Goal: Task Accomplishment & Management: Manage account settings

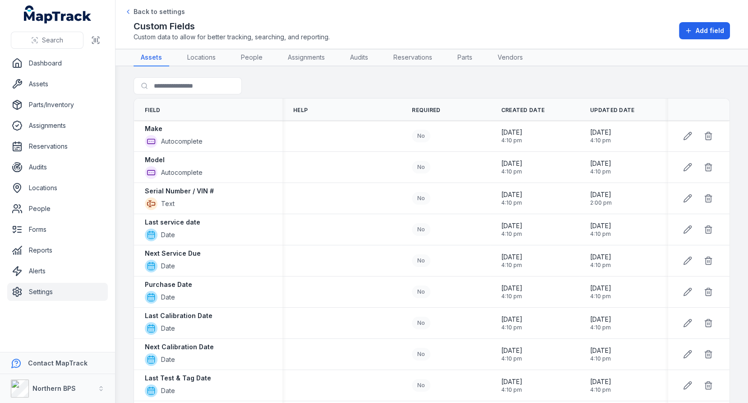
click at [56, 288] on link "Settings" at bounding box center [57, 291] width 101 height 18
click at [362, 240] on td at bounding box center [341, 229] width 119 height 31
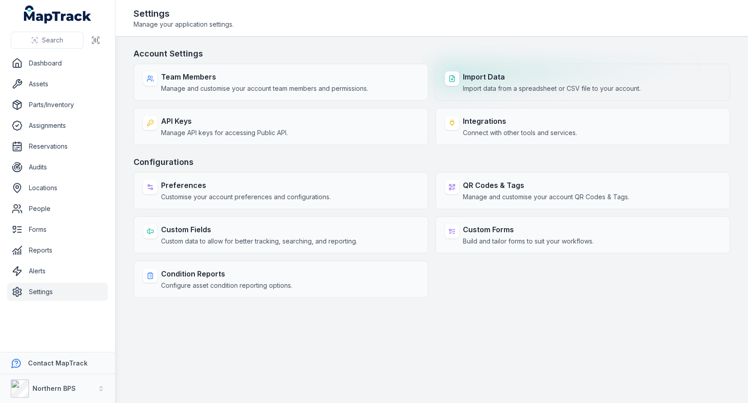
click at [466, 91] on span "Import data from a spreadsheet or CSV file to your account." at bounding box center [552, 88] width 178 height 9
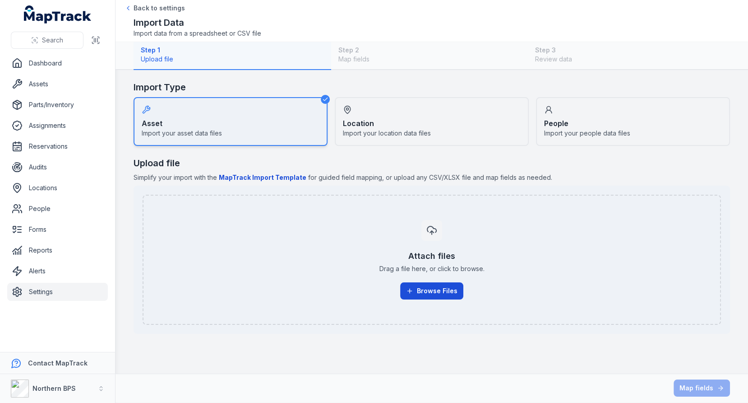
click at [424, 286] on button "Browse Files" at bounding box center [431, 290] width 63 height 17
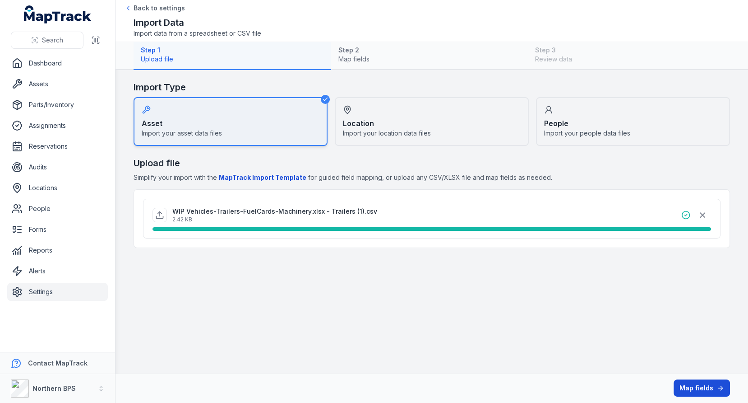
click at [692, 383] on button "Map fields" at bounding box center [702, 387] width 56 height 17
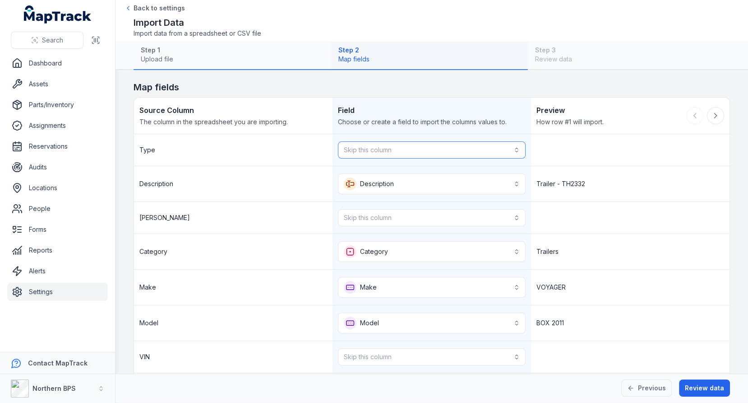
click at [468, 150] on button "Skip this column" at bounding box center [432, 149] width 188 height 17
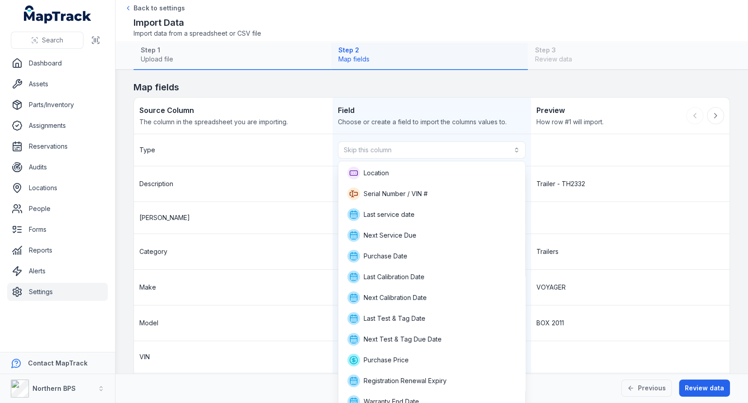
click at [472, 131] on div "**********" at bounding box center [432, 270] width 597 height 347
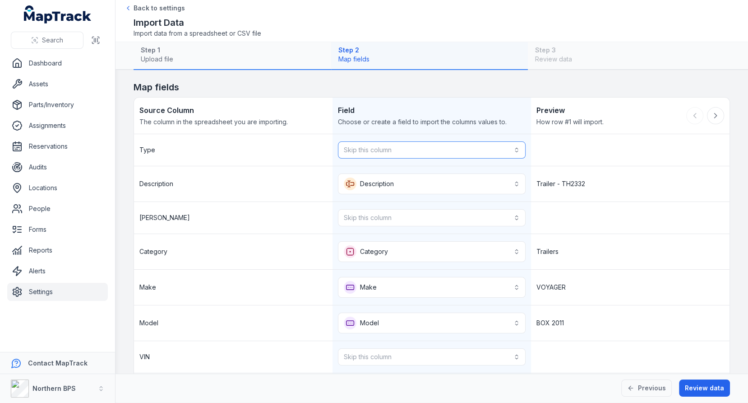
click at [458, 142] on button "Skip this column" at bounding box center [432, 149] width 188 height 17
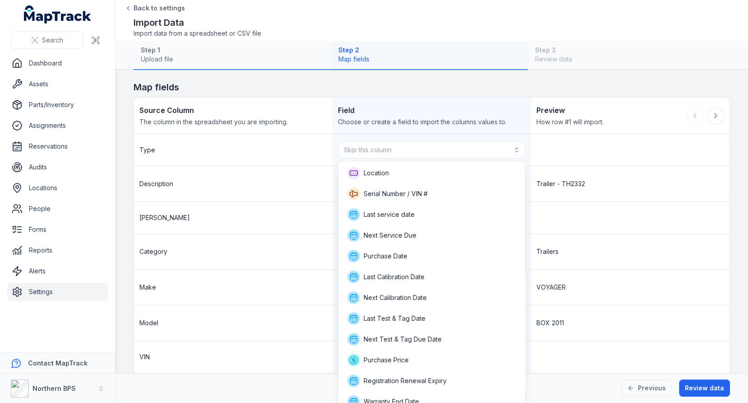
click at [466, 126] on div "**********" at bounding box center [432, 270] width 597 height 347
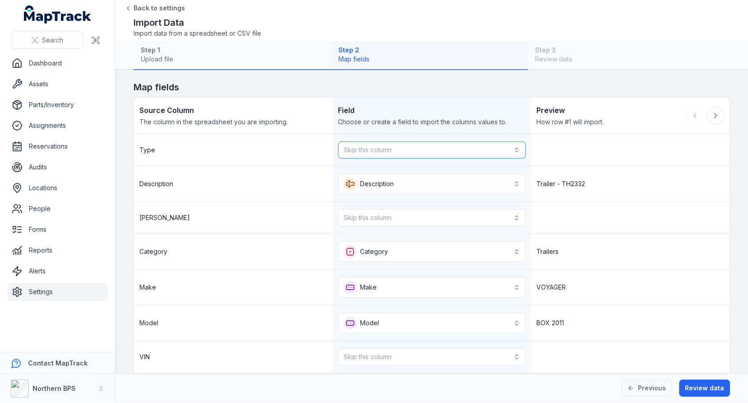
scroll to position [75, 0]
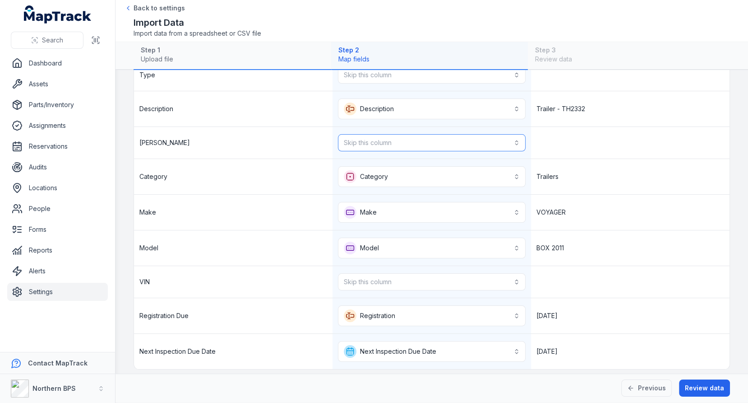
click at [464, 143] on button "Skip this column" at bounding box center [432, 142] width 188 height 17
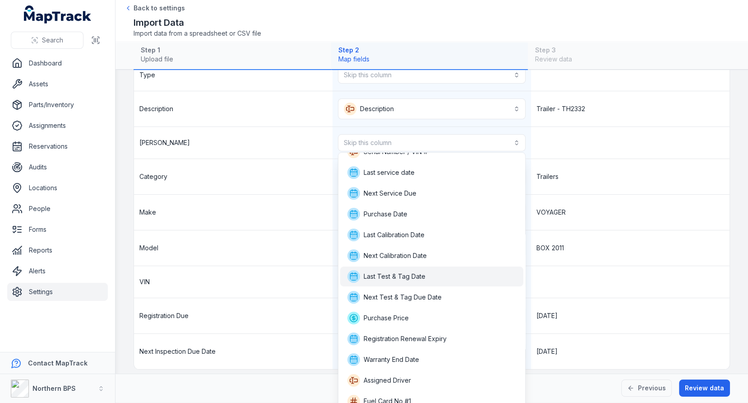
scroll to position [0, 0]
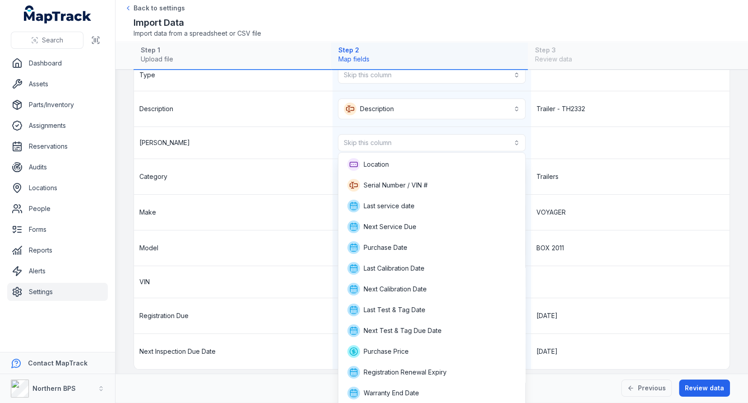
click at [586, 172] on div "**********" at bounding box center [432, 214] width 596 height 310
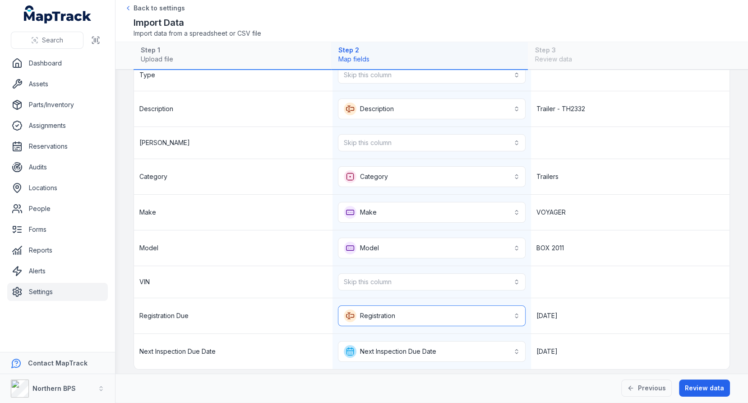
click at [491, 305] on button "**********" at bounding box center [432, 315] width 188 height 21
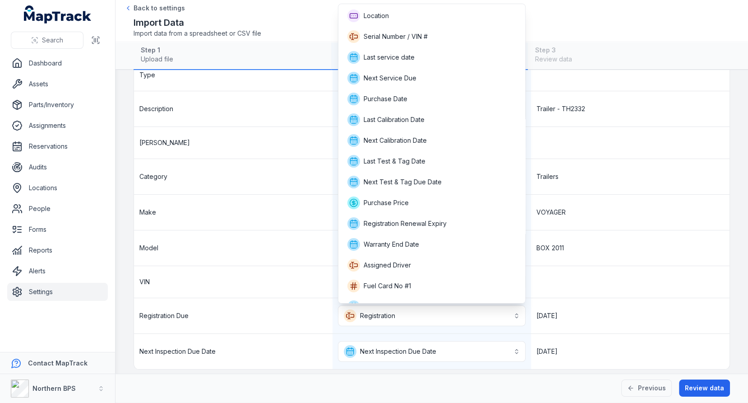
scroll to position [179, 0]
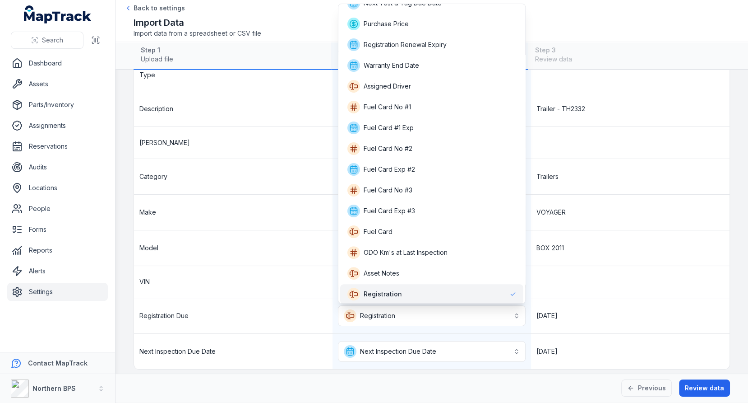
click at [434, 301] on div "Registration" at bounding box center [431, 294] width 183 height 20
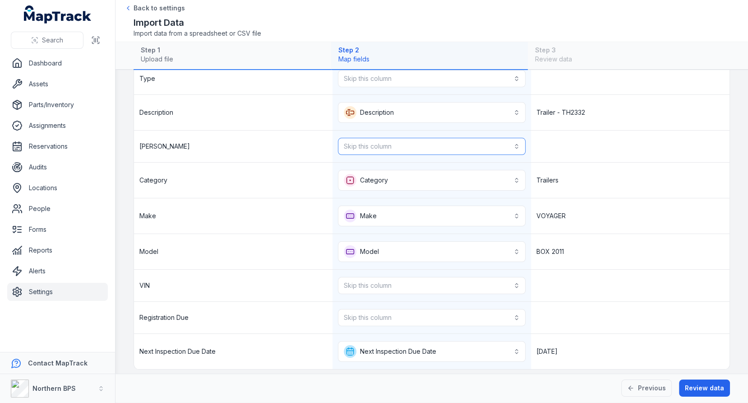
click at [454, 148] on button "Skip this column" at bounding box center [432, 146] width 188 height 17
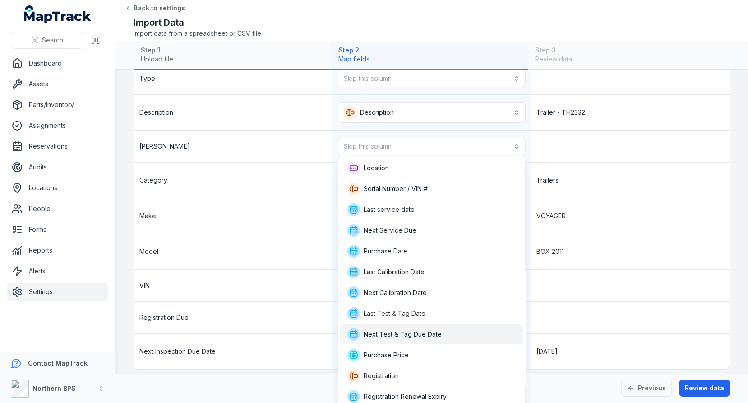
scroll to position [229, 0]
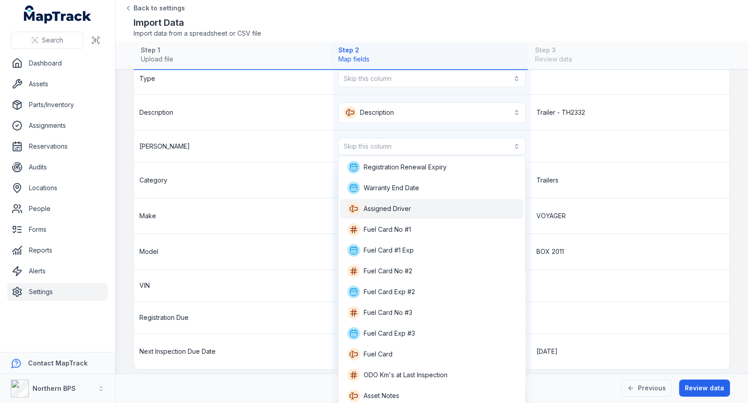
click at [426, 204] on div "Assigned Driver" at bounding box center [431, 208] width 169 height 13
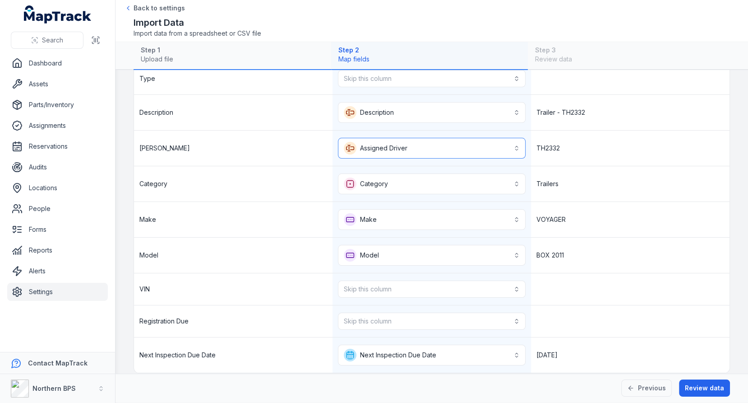
click at [421, 148] on button "**********" at bounding box center [432, 148] width 188 height 21
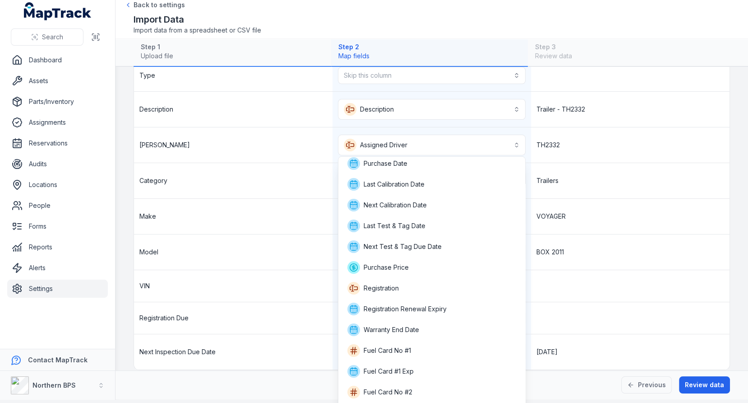
scroll to position [42, 0]
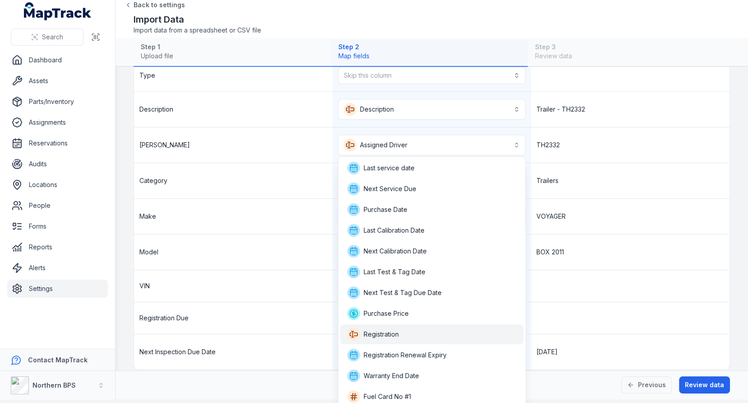
click at [397, 328] on span "Registration" at bounding box center [372, 334] width 51 height 13
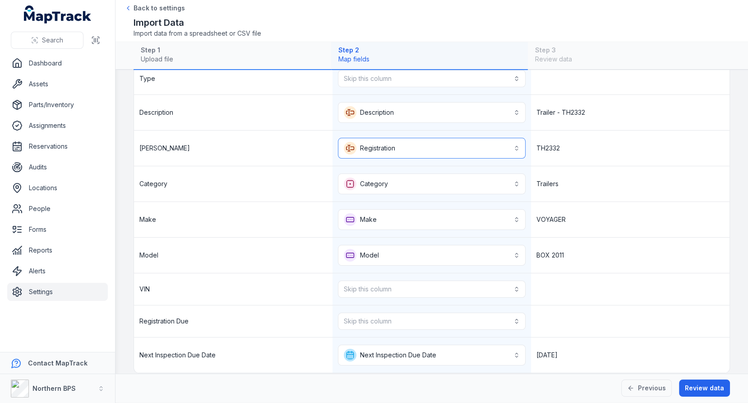
scroll to position [0, 0]
click at [570, 202] on div "VOYAGER" at bounding box center [630, 219] width 199 height 35
click at [391, 280] on button "Skip this column" at bounding box center [432, 288] width 188 height 17
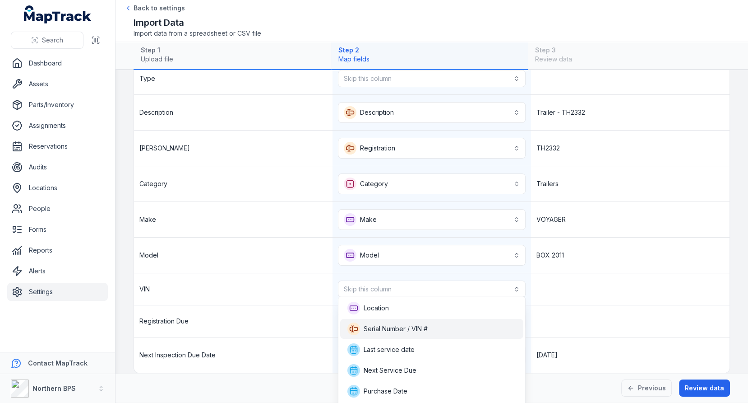
click at [400, 327] on span "Serial Number / VIN #" at bounding box center [396, 328] width 64 height 9
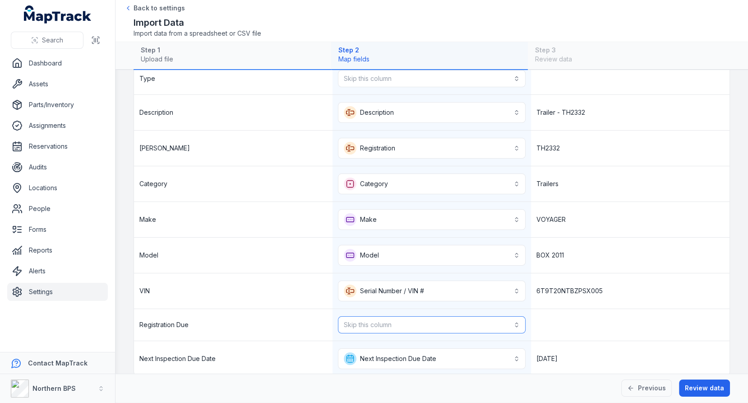
click at [421, 316] on button "Skip this column" at bounding box center [432, 324] width 188 height 17
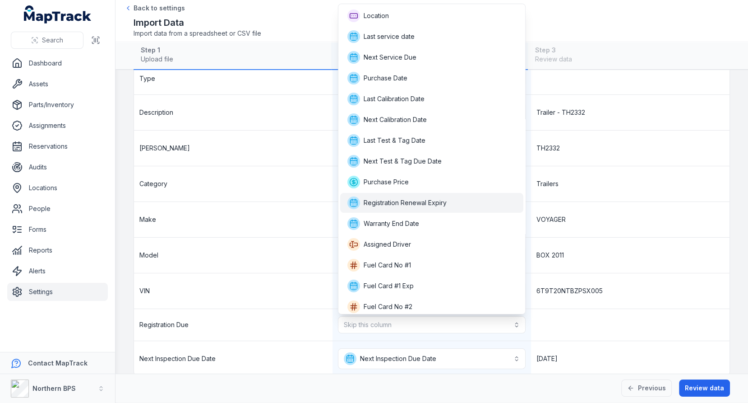
click at [425, 195] on div "Registration Renewal Expiry" at bounding box center [431, 203] width 183 height 20
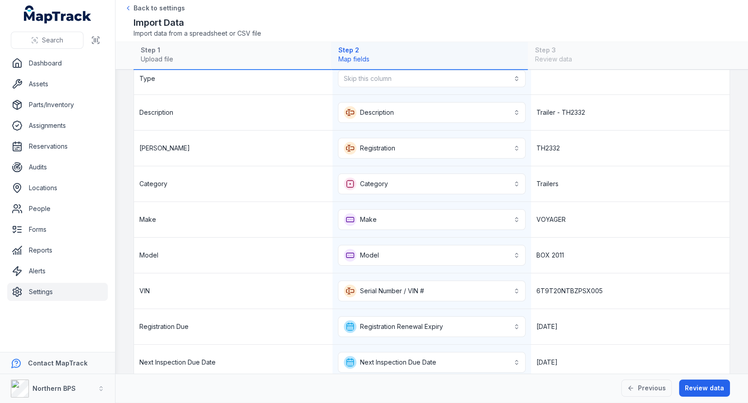
click at [625, 219] on div "VOYAGER" at bounding box center [630, 219] width 199 height 35
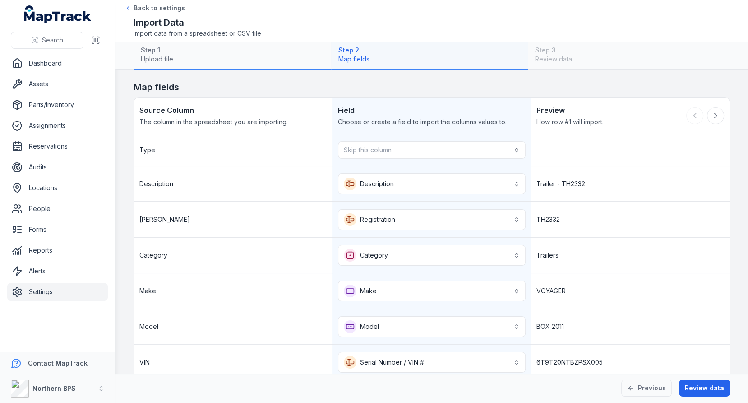
scroll to position [82, 0]
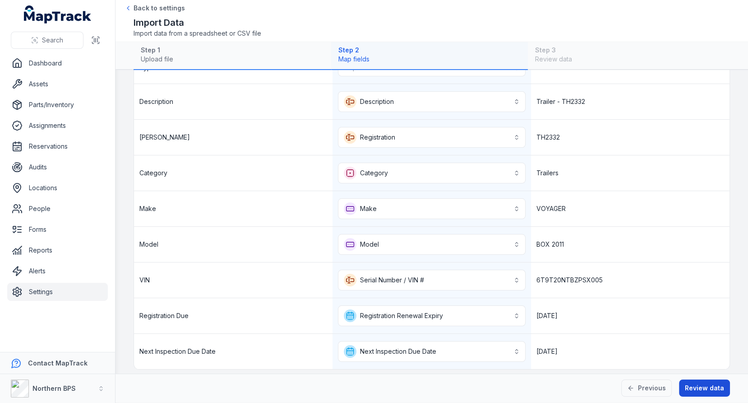
click at [692, 384] on button "Review data" at bounding box center [704, 387] width 51 height 17
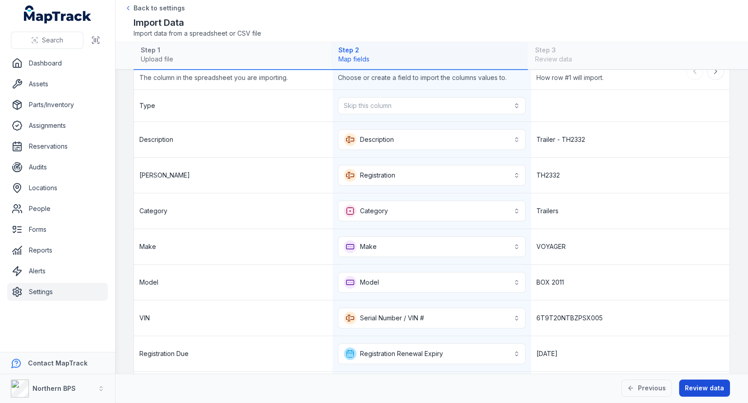
click at [710, 386] on button "Review data" at bounding box center [704, 387] width 51 height 17
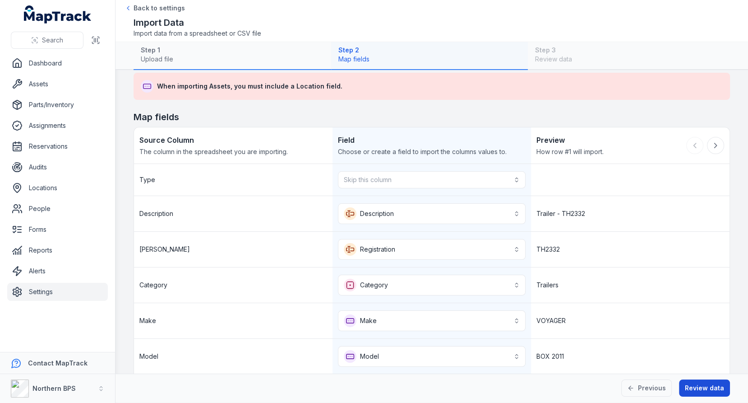
scroll to position [0, 0]
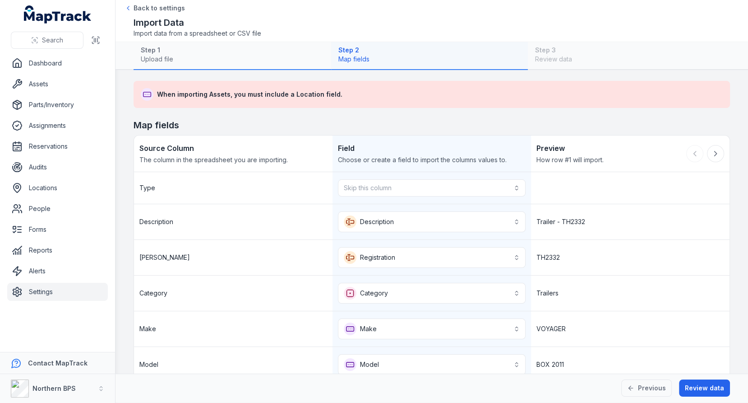
click at [627, 245] on div "TH2332" at bounding box center [630, 257] width 199 height 35
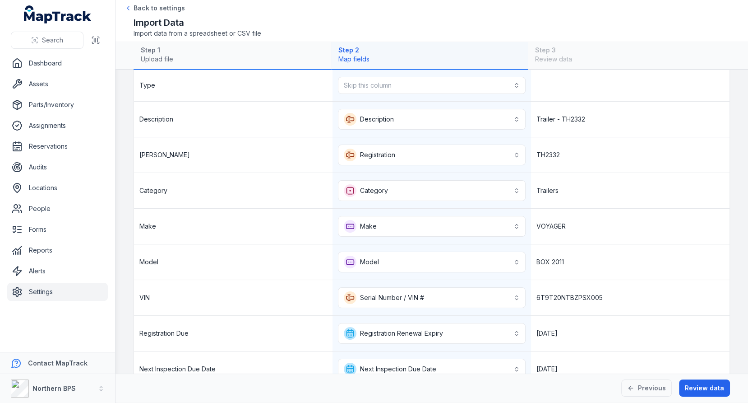
scroll to position [105, 0]
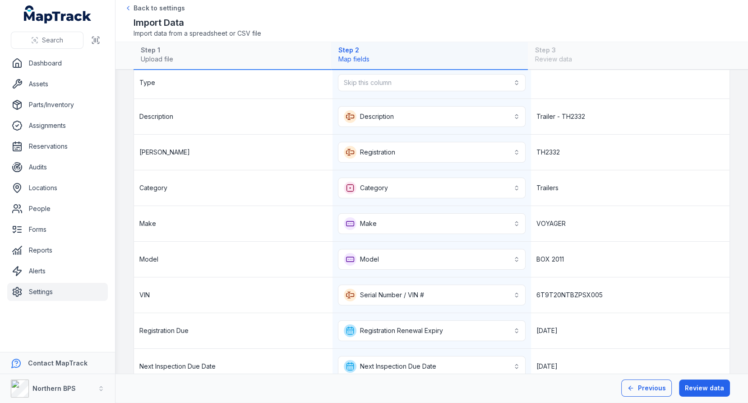
click at [650, 387] on button "Previous" at bounding box center [646, 387] width 51 height 17
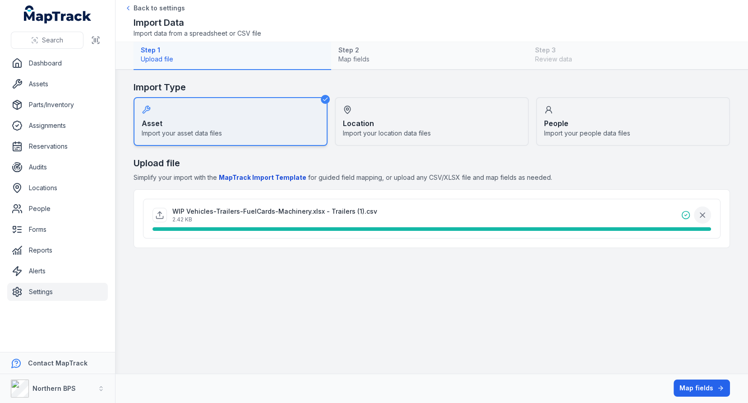
click at [705, 216] on icon "button" at bounding box center [702, 215] width 5 height 5
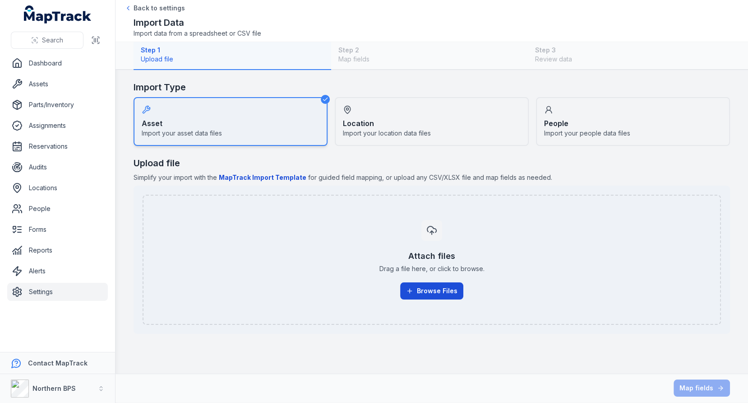
click at [441, 284] on button "Browse Files" at bounding box center [431, 290] width 63 height 17
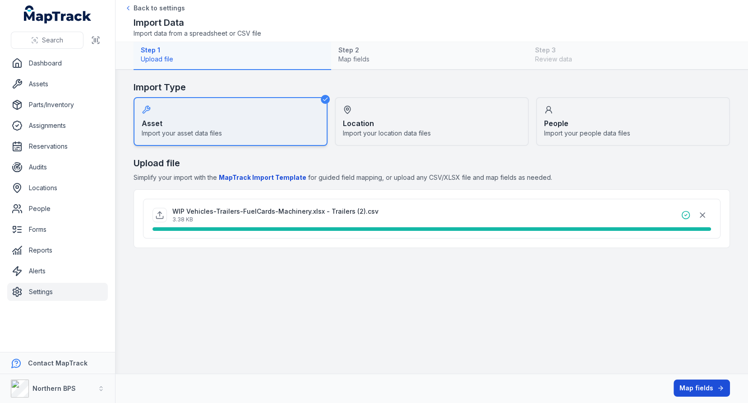
click at [698, 385] on button "Map fields" at bounding box center [702, 387] width 56 height 17
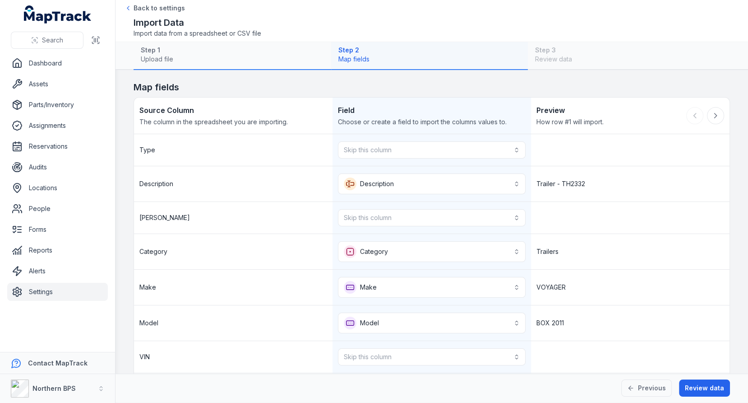
scroll to position [53, 0]
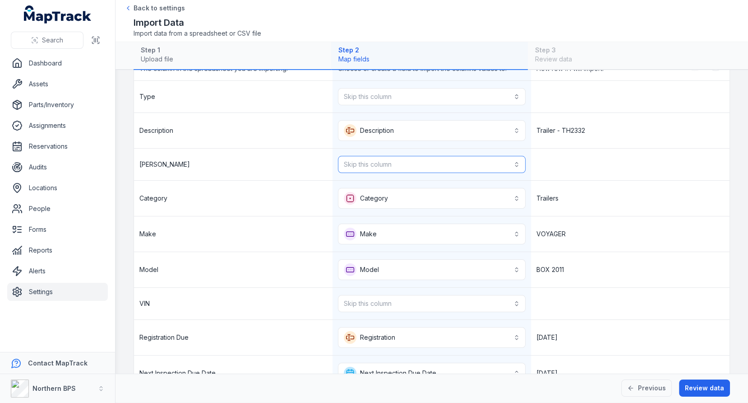
click at [441, 156] on button "Skip this column" at bounding box center [432, 164] width 188 height 17
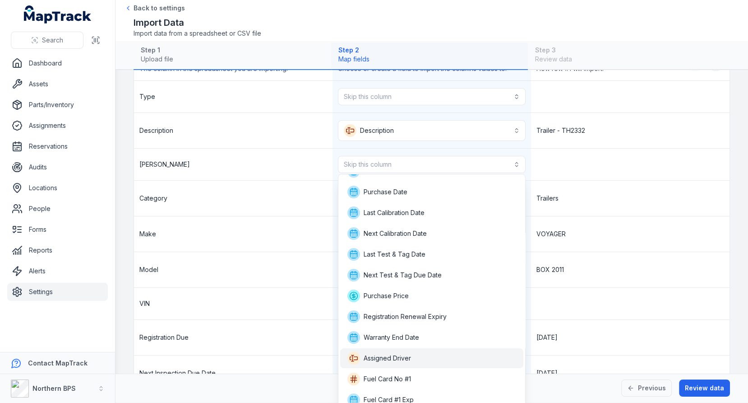
scroll to position [0, 0]
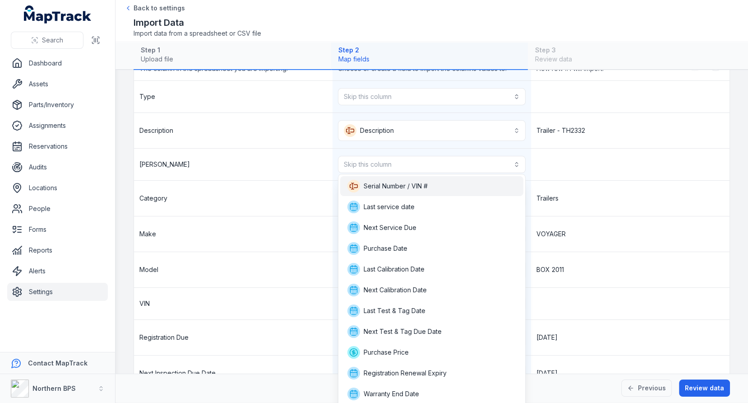
click at [415, 188] on span "Serial Number / VIN #" at bounding box center [396, 185] width 64 height 9
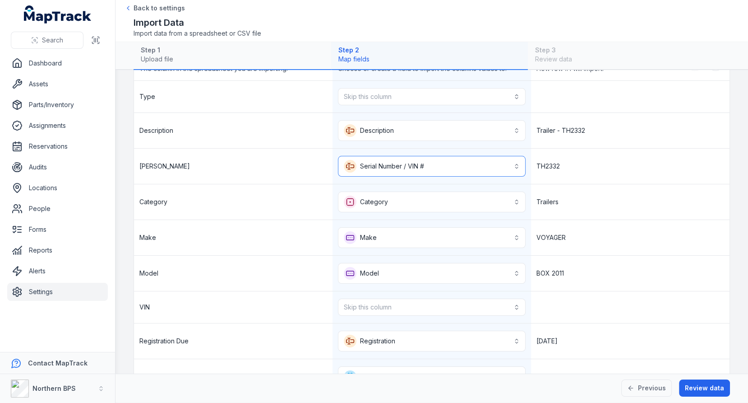
click at [484, 167] on button "**********" at bounding box center [432, 166] width 188 height 21
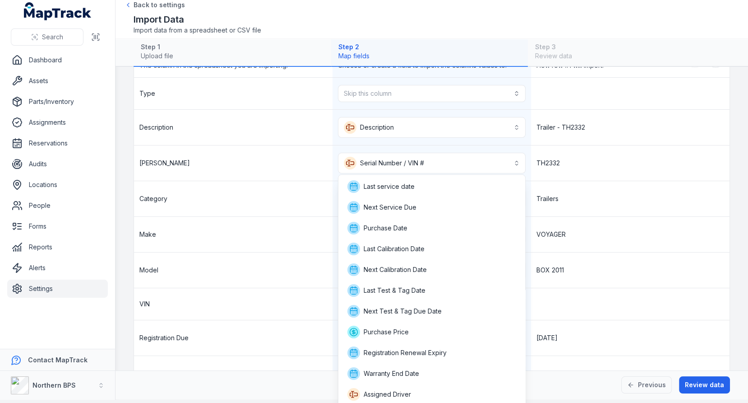
scroll to position [206, 0]
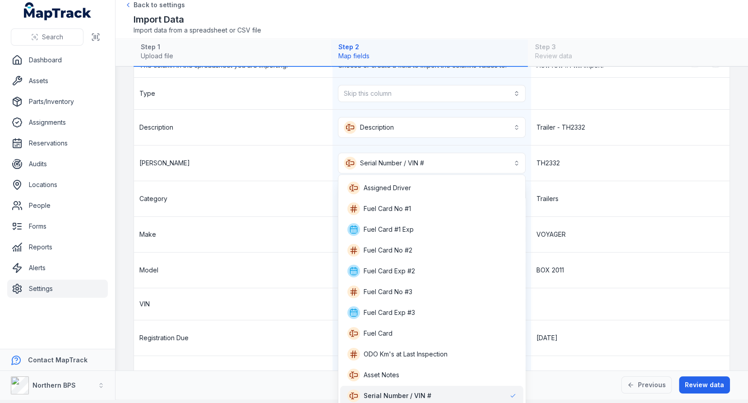
click at [574, 184] on div "**********" at bounding box center [432, 252] width 596 height 349
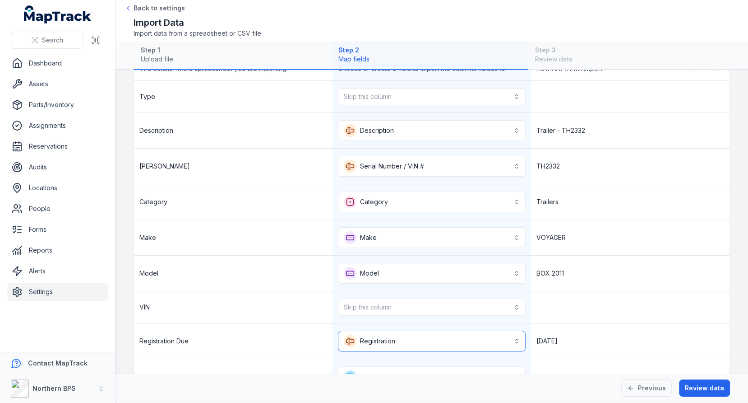
click at [449, 330] on button "**********" at bounding box center [432, 340] width 188 height 21
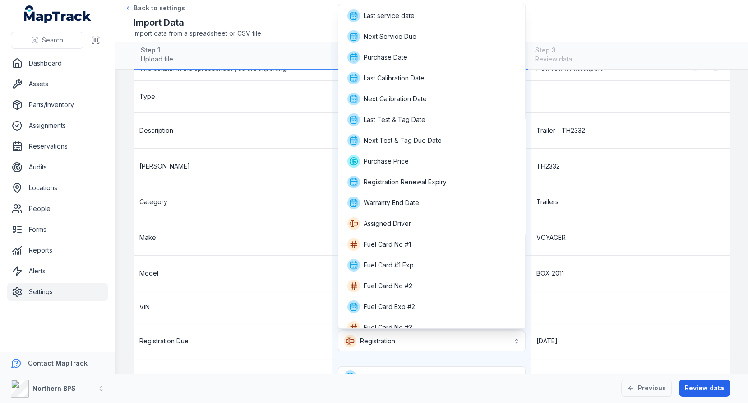
scroll to position [112, 0]
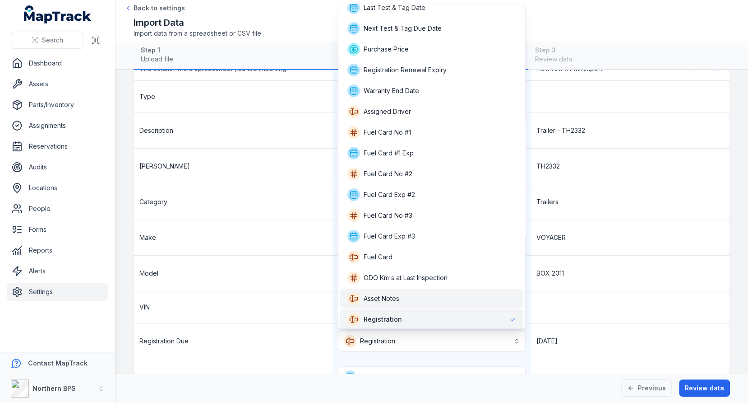
click at [441, 315] on div "Registration" at bounding box center [431, 319] width 169 height 13
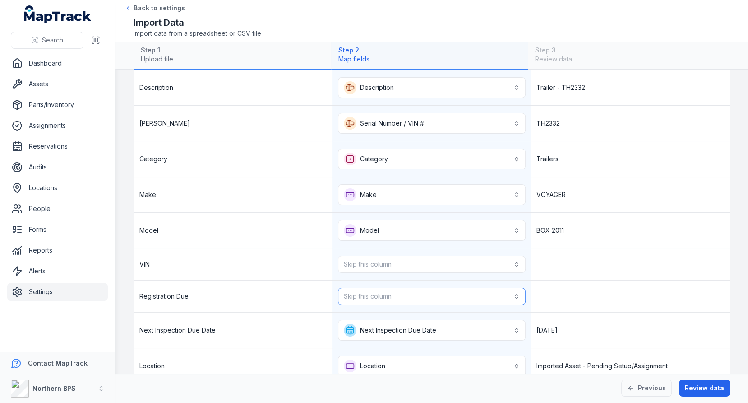
scroll to position [110, 0]
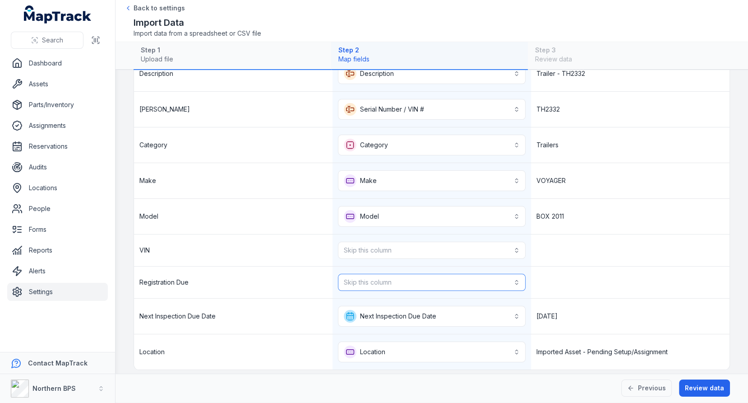
click at [454, 282] on button "Skip this column" at bounding box center [432, 281] width 188 height 17
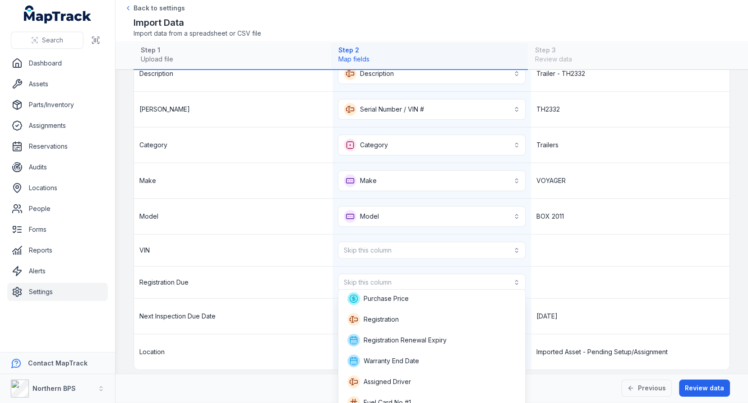
scroll to position [162, 0]
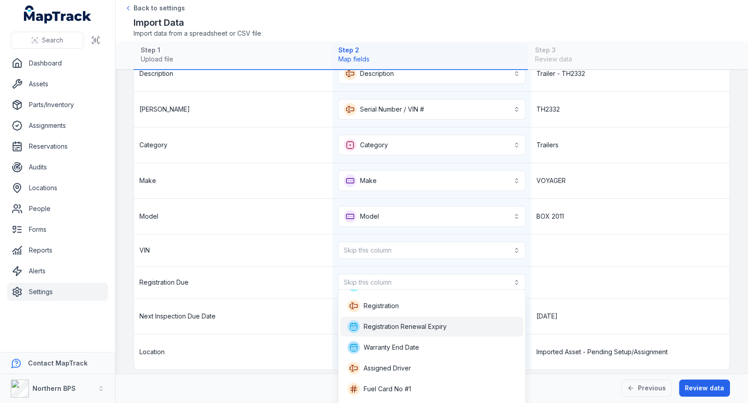
click at [435, 322] on span "Registration Renewal Expiry" at bounding box center [405, 326] width 83 height 9
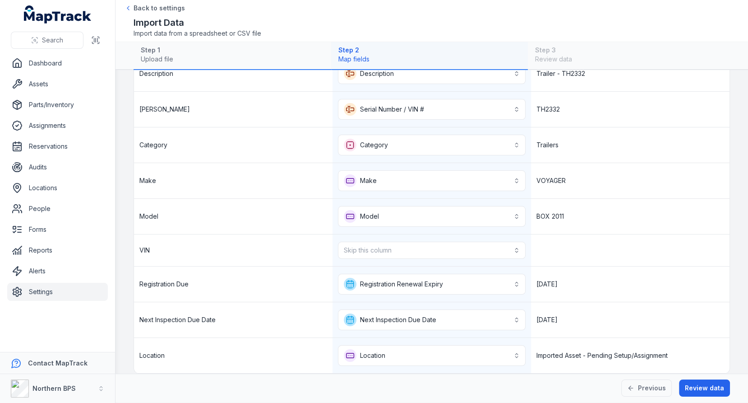
click at [592, 247] on div at bounding box center [630, 250] width 199 height 32
click at [473, 244] on button "Skip this column" at bounding box center [432, 249] width 188 height 17
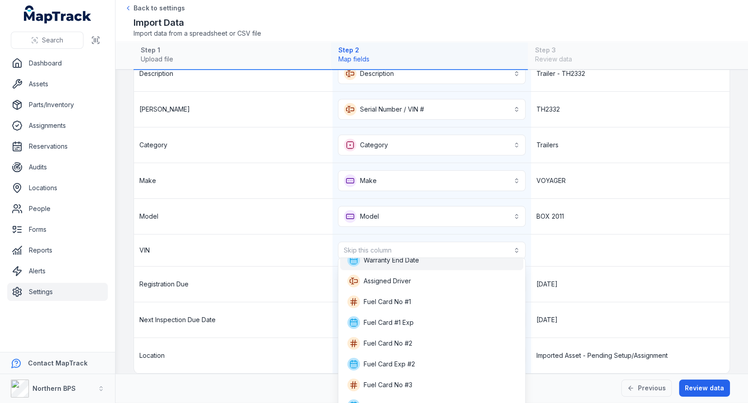
scroll to position [199, 0]
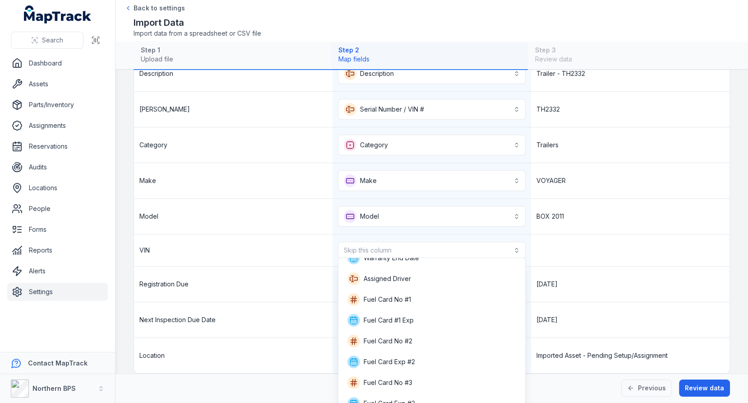
click at [591, 241] on div "VIN Skip this column" at bounding box center [432, 250] width 596 height 32
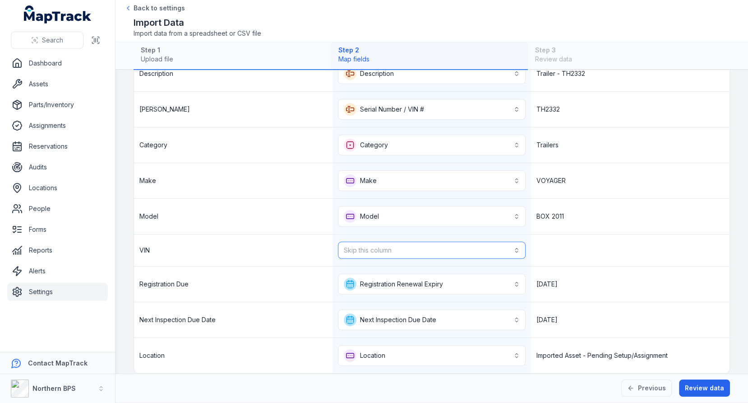
scroll to position [28, 0]
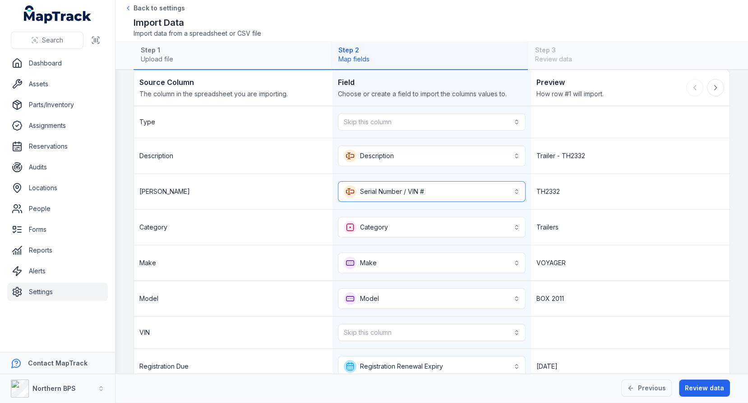
click at [426, 187] on button "**********" at bounding box center [432, 191] width 188 height 21
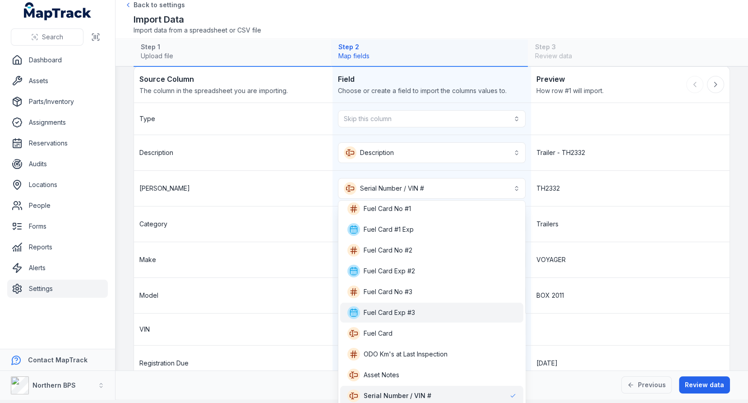
scroll to position [231, 0]
click at [418, 389] on span "Serial Number / VIN #" at bounding box center [389, 395] width 84 height 13
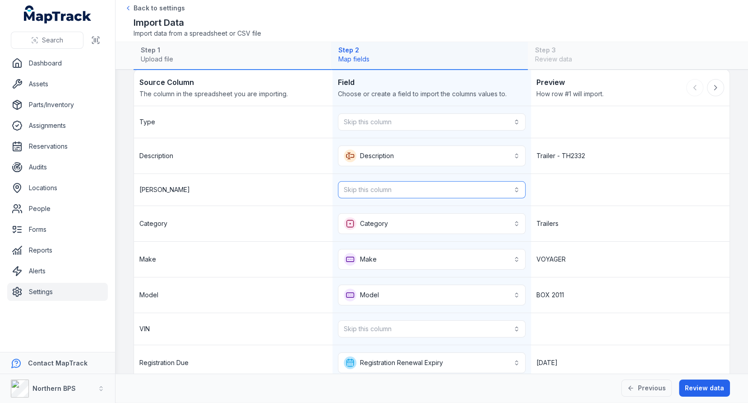
click at [406, 191] on button "Skip this column" at bounding box center [432, 189] width 188 height 17
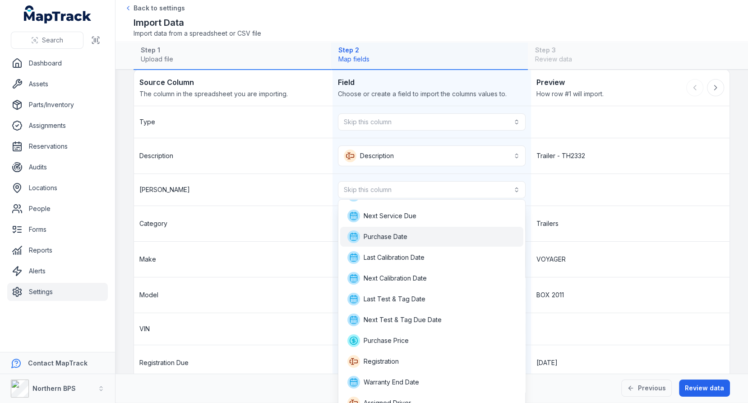
scroll to position [79, 0]
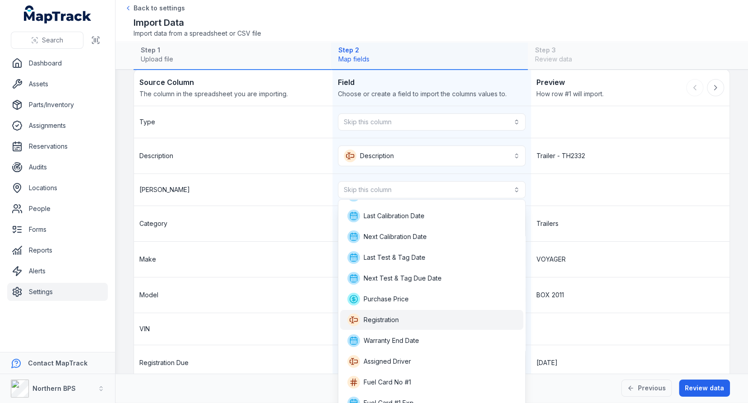
click at [411, 319] on div "Registration" at bounding box center [431, 319] width 169 height 13
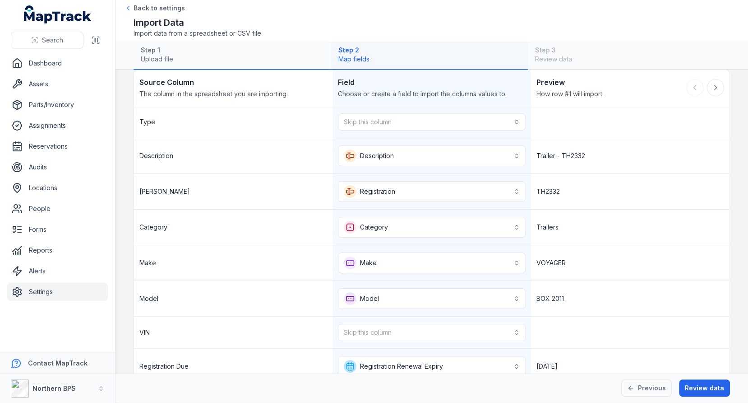
click at [586, 248] on div "VOYAGER" at bounding box center [630, 262] width 199 height 35
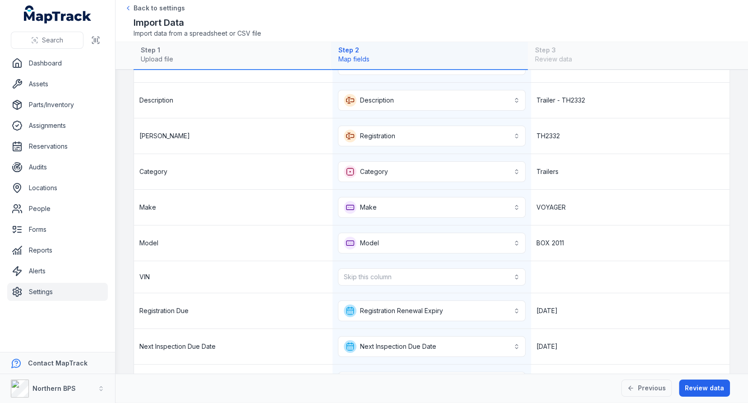
scroll to position [114, 0]
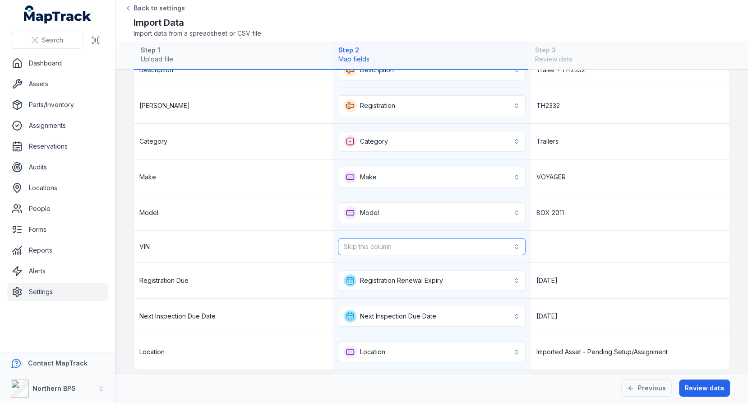
click at [456, 241] on button "Skip this column" at bounding box center [432, 246] width 188 height 17
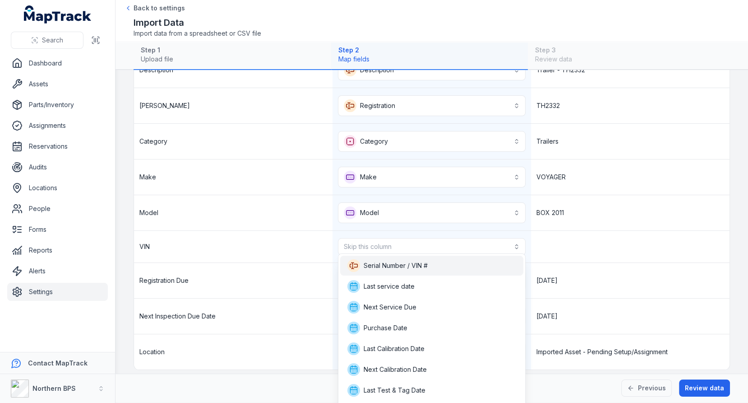
click at [446, 271] on div "Serial Number / VIN #" at bounding box center [431, 265] width 183 height 20
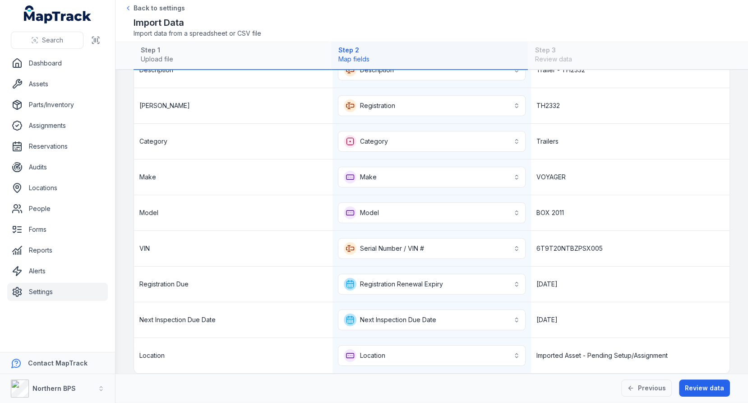
click at [531, 246] on div "**********" at bounding box center [432, 248] width 199 height 35
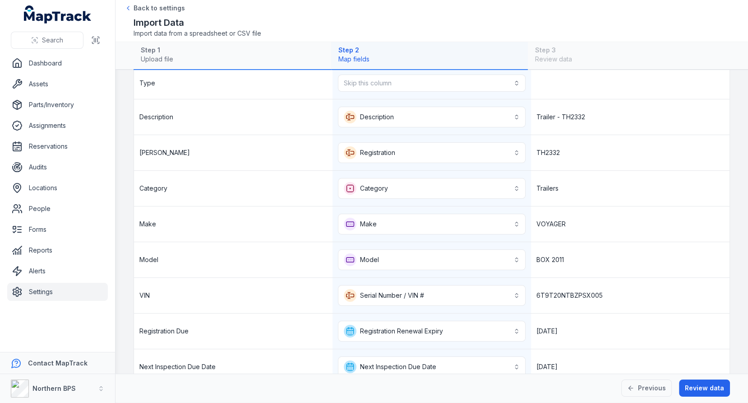
scroll to position [117, 0]
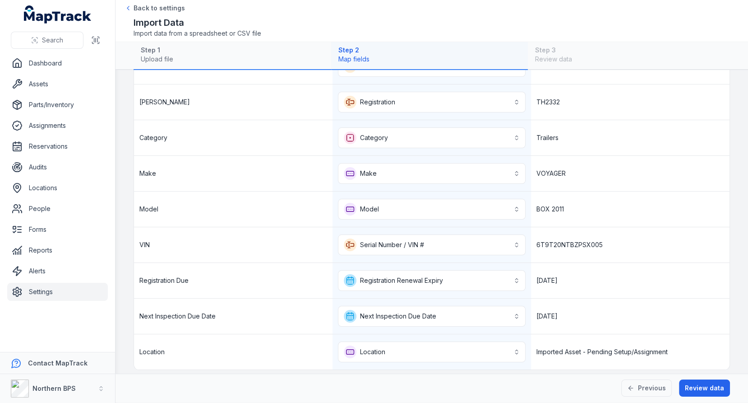
click at [565, 344] on div "Imported Asset - Pending Setup/Assignment" at bounding box center [630, 351] width 199 height 35
click at [694, 388] on button "Review data" at bounding box center [704, 387] width 51 height 17
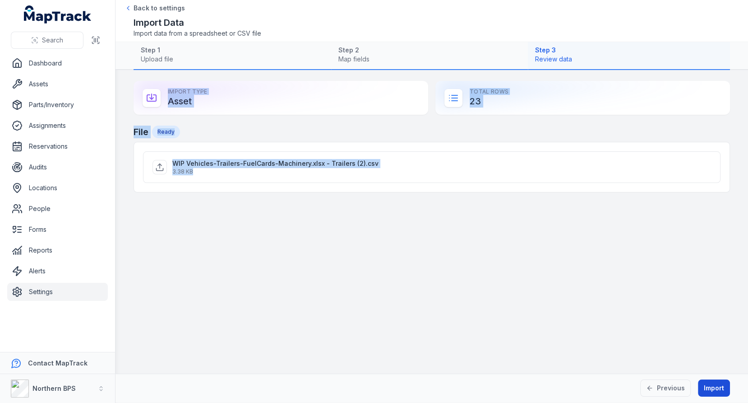
click at [708, 385] on button "Import" at bounding box center [714, 387] width 32 height 17
click at [498, 226] on main "Import Type Asset Total Rows 23 File Importing WIP Vehicles-Trailers-FuelCards-…" at bounding box center [432, 221] width 633 height 303
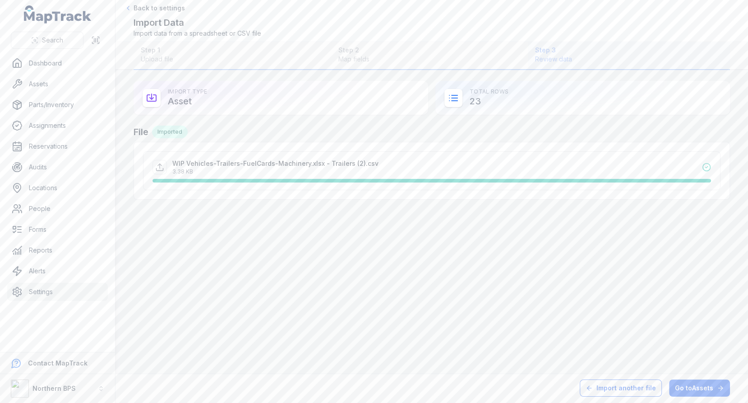
click at [648, 393] on button "Import another file" at bounding box center [621, 387] width 82 height 17
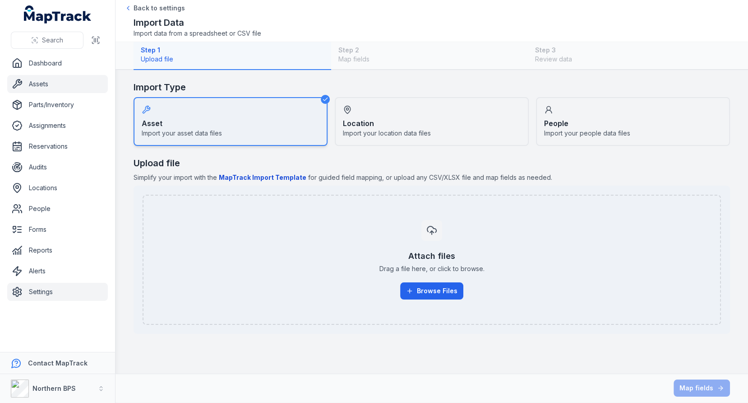
click at [59, 83] on link "Assets" at bounding box center [57, 84] width 101 height 18
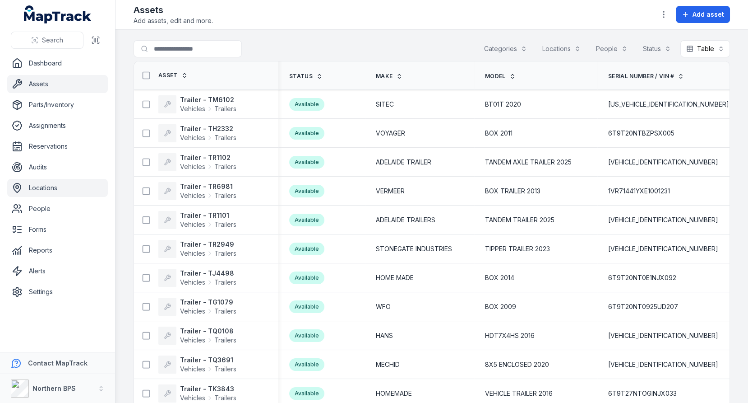
click at [49, 188] on link "Locations" at bounding box center [57, 188] width 101 height 18
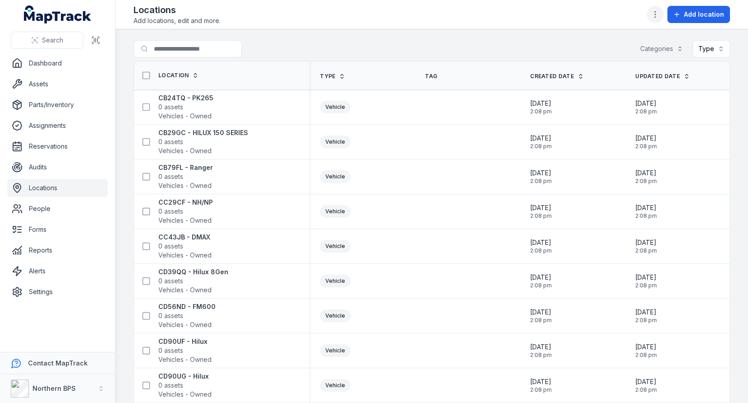
click at [660, 13] on icon "button" at bounding box center [655, 14] width 9 height 9
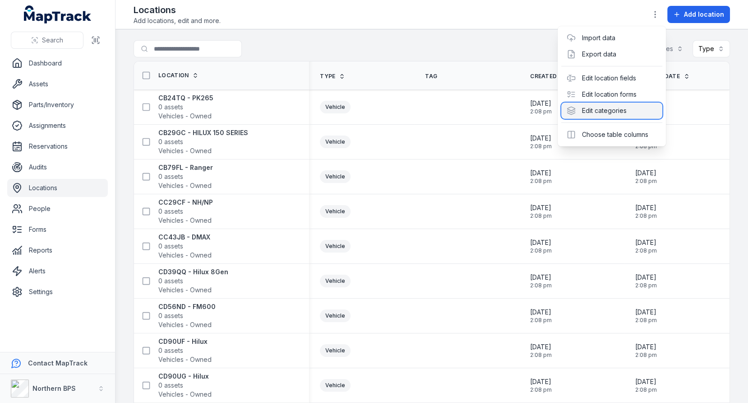
click at [611, 108] on div "Edit categories" at bounding box center [611, 110] width 101 height 16
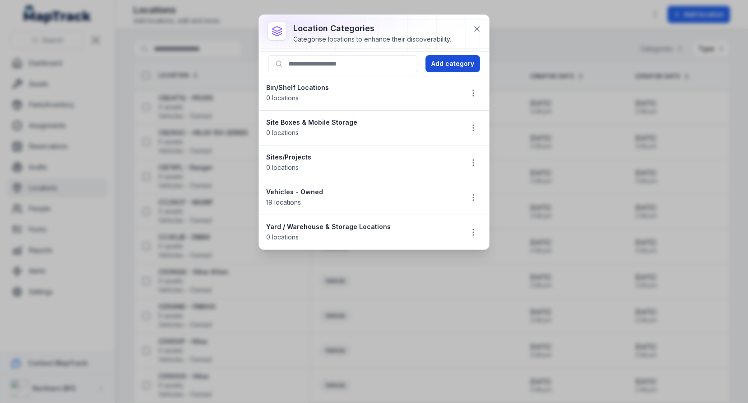
click at [438, 66] on button "Add category" at bounding box center [453, 63] width 55 height 17
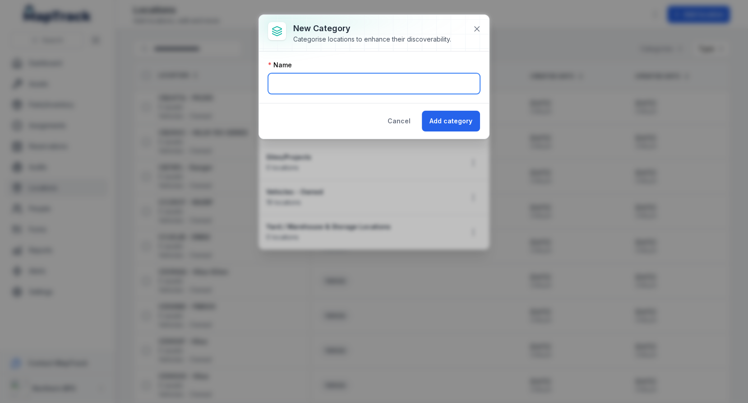
click at [331, 89] on input "text" at bounding box center [374, 83] width 212 height 21
type input "********"
click at [356, 68] on div "Name" at bounding box center [374, 64] width 212 height 9
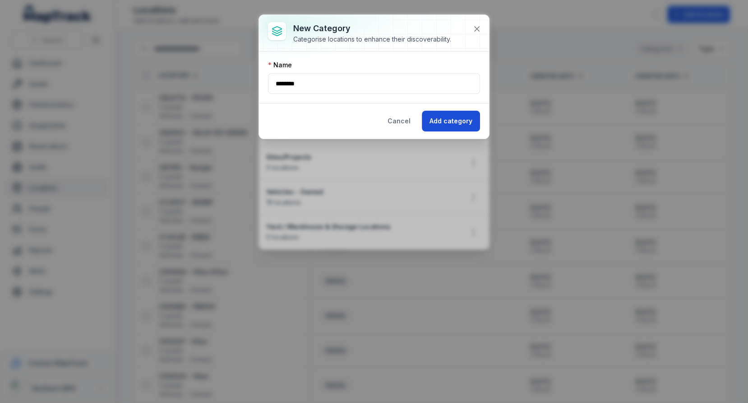
click at [465, 127] on button "Add category" at bounding box center [451, 121] width 58 height 21
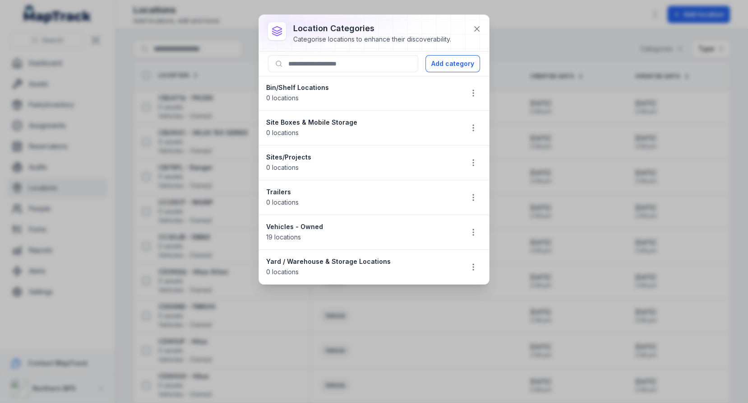
click at [287, 191] on strong "Trailers" at bounding box center [361, 191] width 190 height 9
click at [475, 31] on icon at bounding box center [476, 28] width 9 height 9
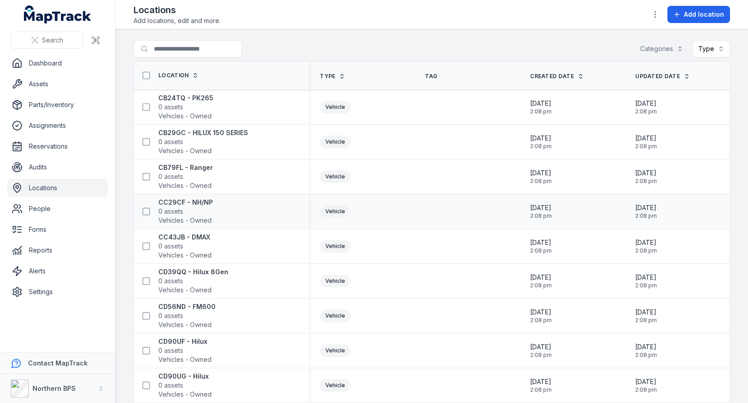
click at [384, 201] on div "Vehicle" at bounding box center [361, 211] width 105 height 20
